Goal: Task Accomplishment & Management: Use online tool/utility

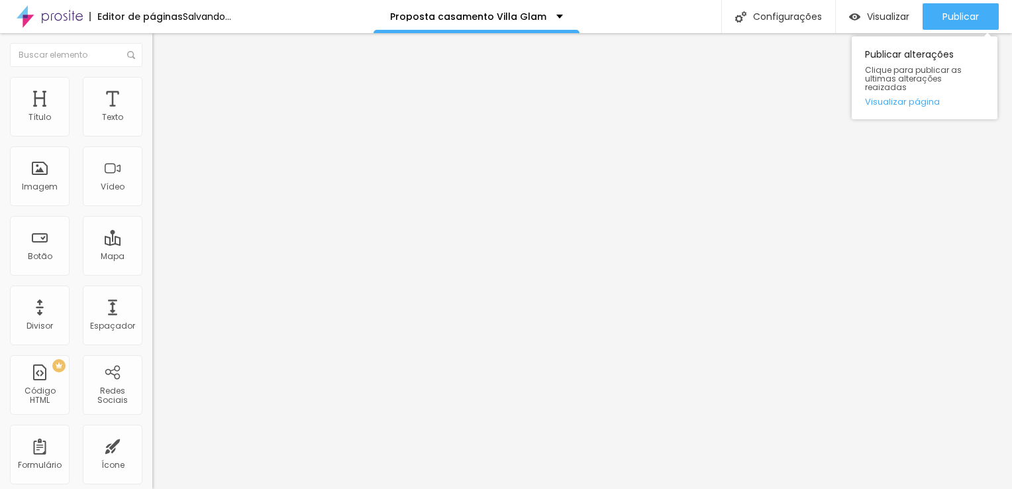
drag, startPoint x: 965, startPoint y: 19, endPoint x: 949, endPoint y: 0, distance: 24.0
click at [965, 16] on span "Publicar" at bounding box center [960, 16] width 36 height 11
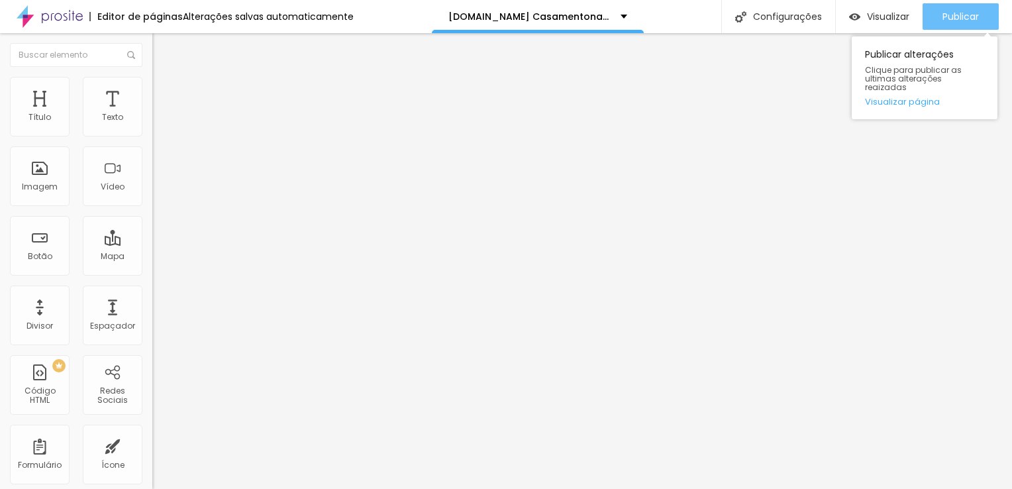
click at [951, 23] on div "Publicar" at bounding box center [960, 16] width 36 height 26
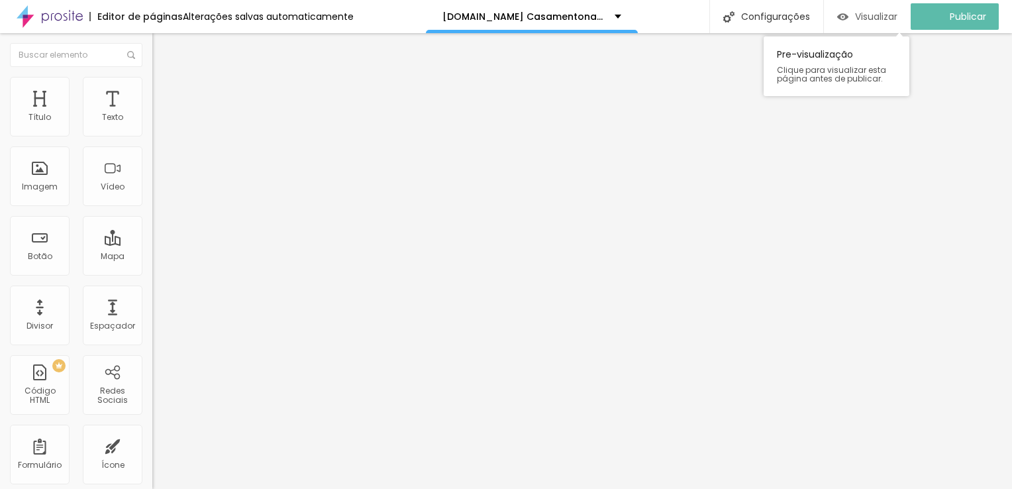
click at [879, 21] on span "Visualizar" at bounding box center [876, 16] width 42 height 11
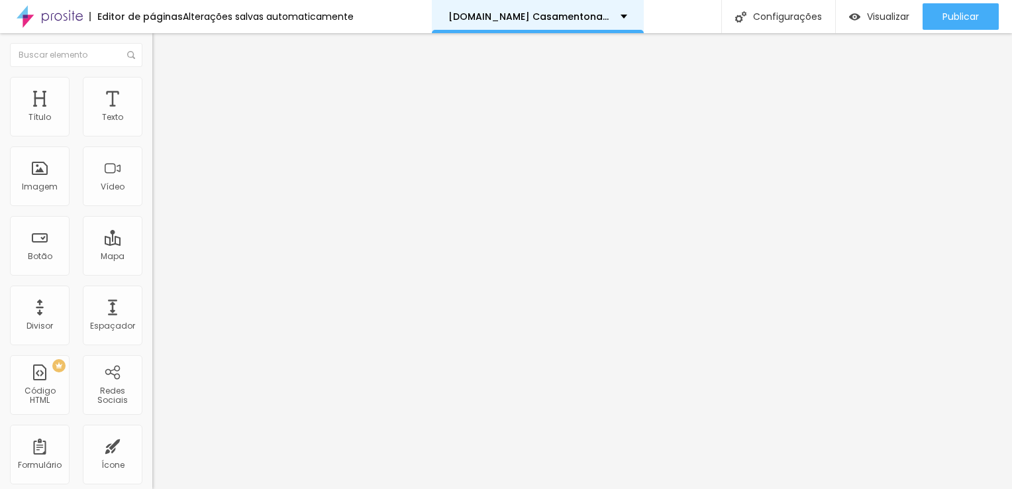
click at [613, 17] on div "Casamento.com Casamentonapraia" at bounding box center [537, 16] width 179 height 9
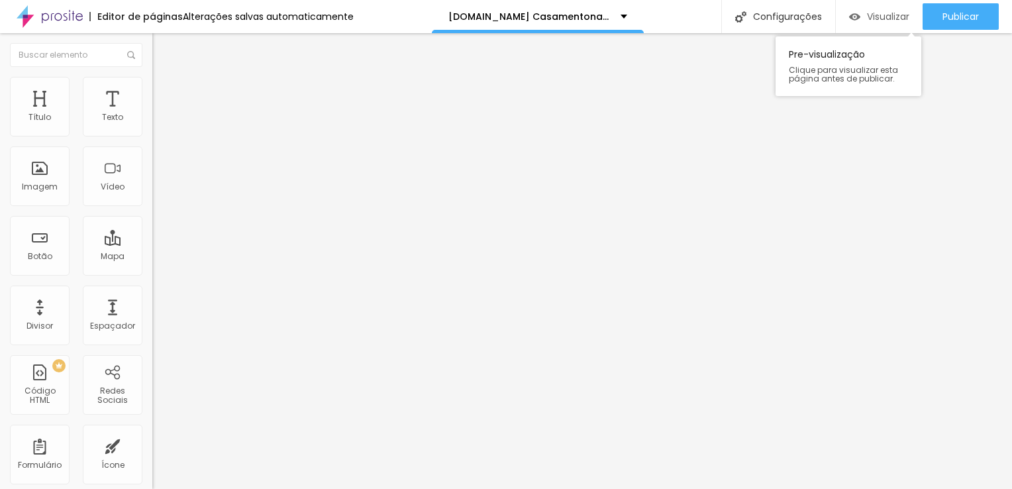
click at [870, 17] on span "Visualizar" at bounding box center [888, 16] width 42 height 11
